Goal: Task Accomplishment & Management: Complete application form

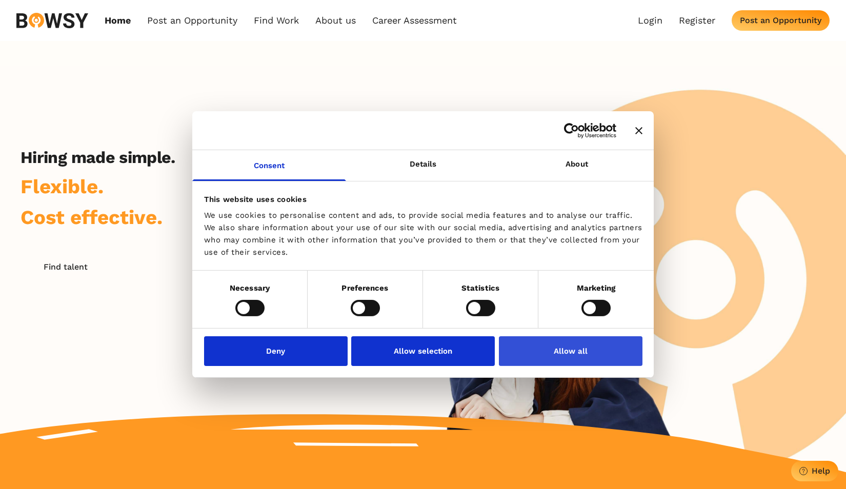
click at [566, 350] on button "Allow all" at bounding box center [571, 351] width 144 height 30
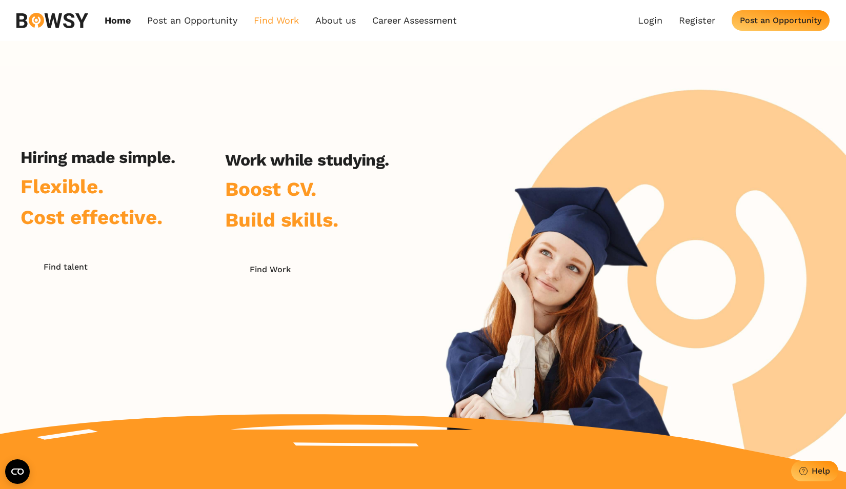
click at [280, 17] on link "Find Work" at bounding box center [276, 20] width 45 height 11
click at [297, 45] on link "How it Works" at bounding box center [295, 43] width 81 height 17
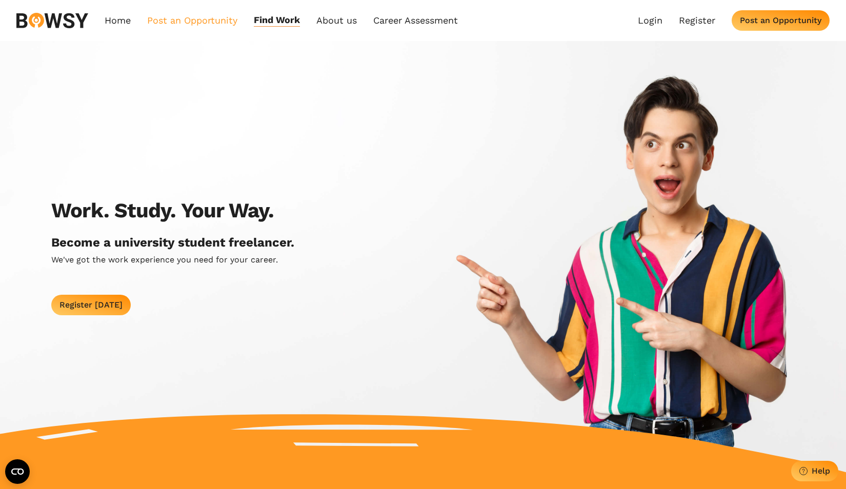
click at [180, 21] on link "Post an Opportunity" at bounding box center [192, 20] width 90 height 12
click at [199, 43] on link "Bowsy Projects" at bounding box center [188, 43] width 81 height 17
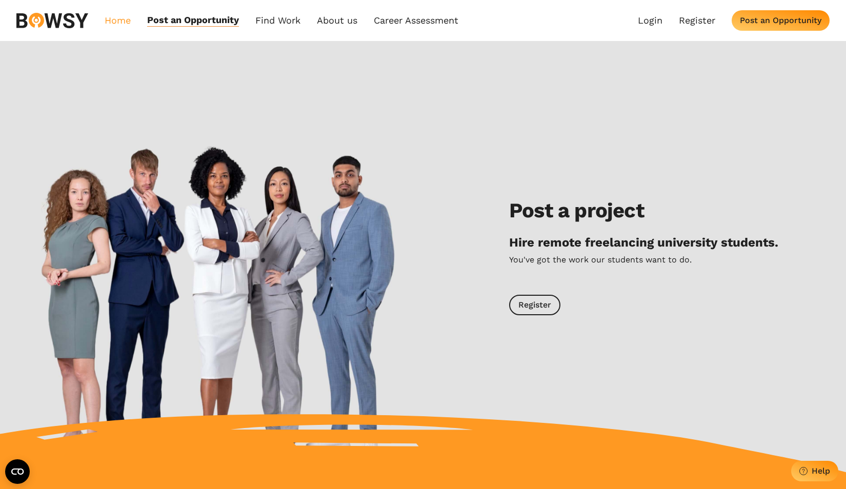
click at [118, 22] on link "Home" at bounding box center [118, 20] width 26 height 12
